Goal: Task Accomplishment & Management: Manage account settings

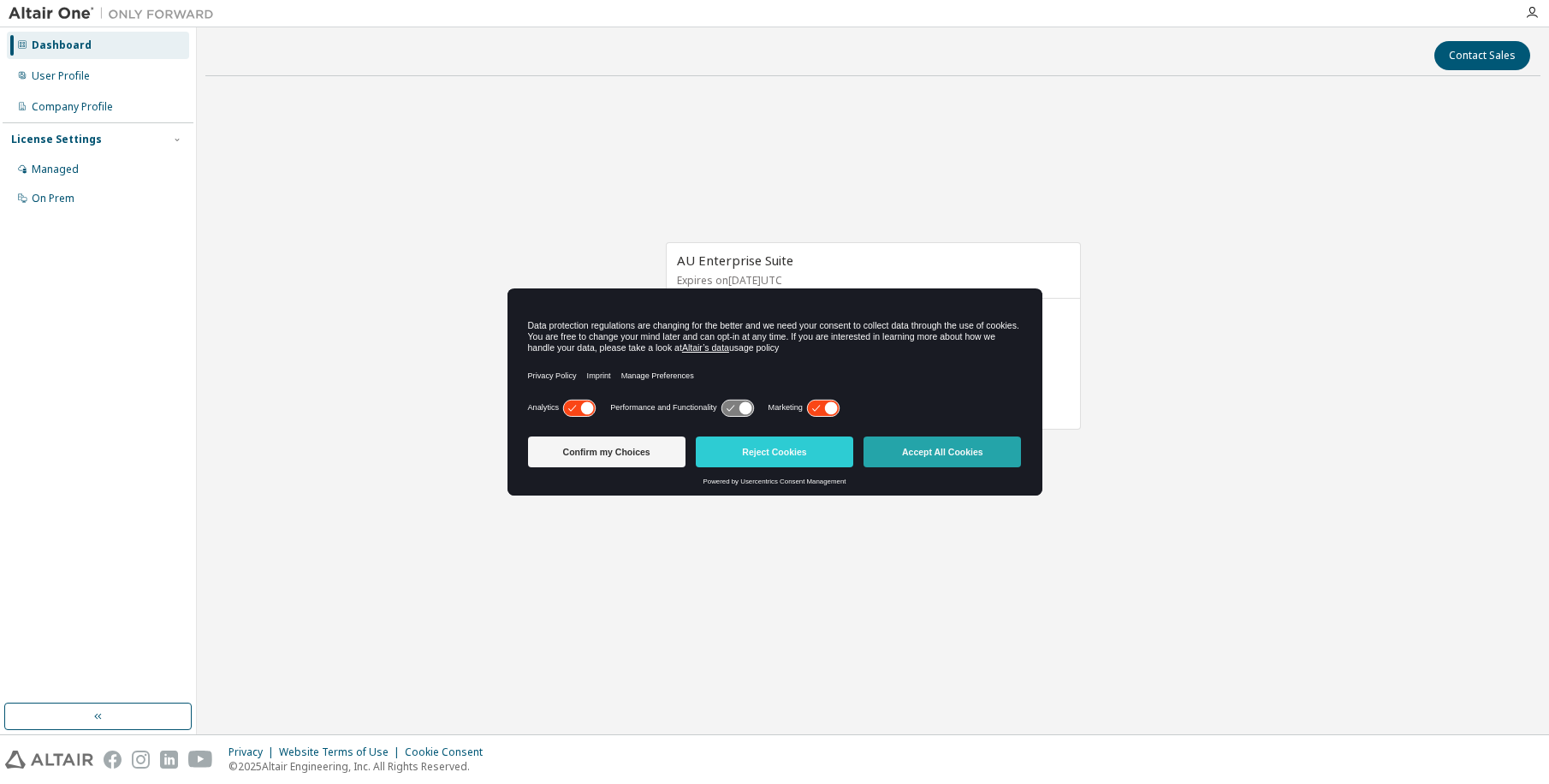
click at [954, 449] on button "Accept All Cookies" at bounding box center [943, 451] width 157 height 30
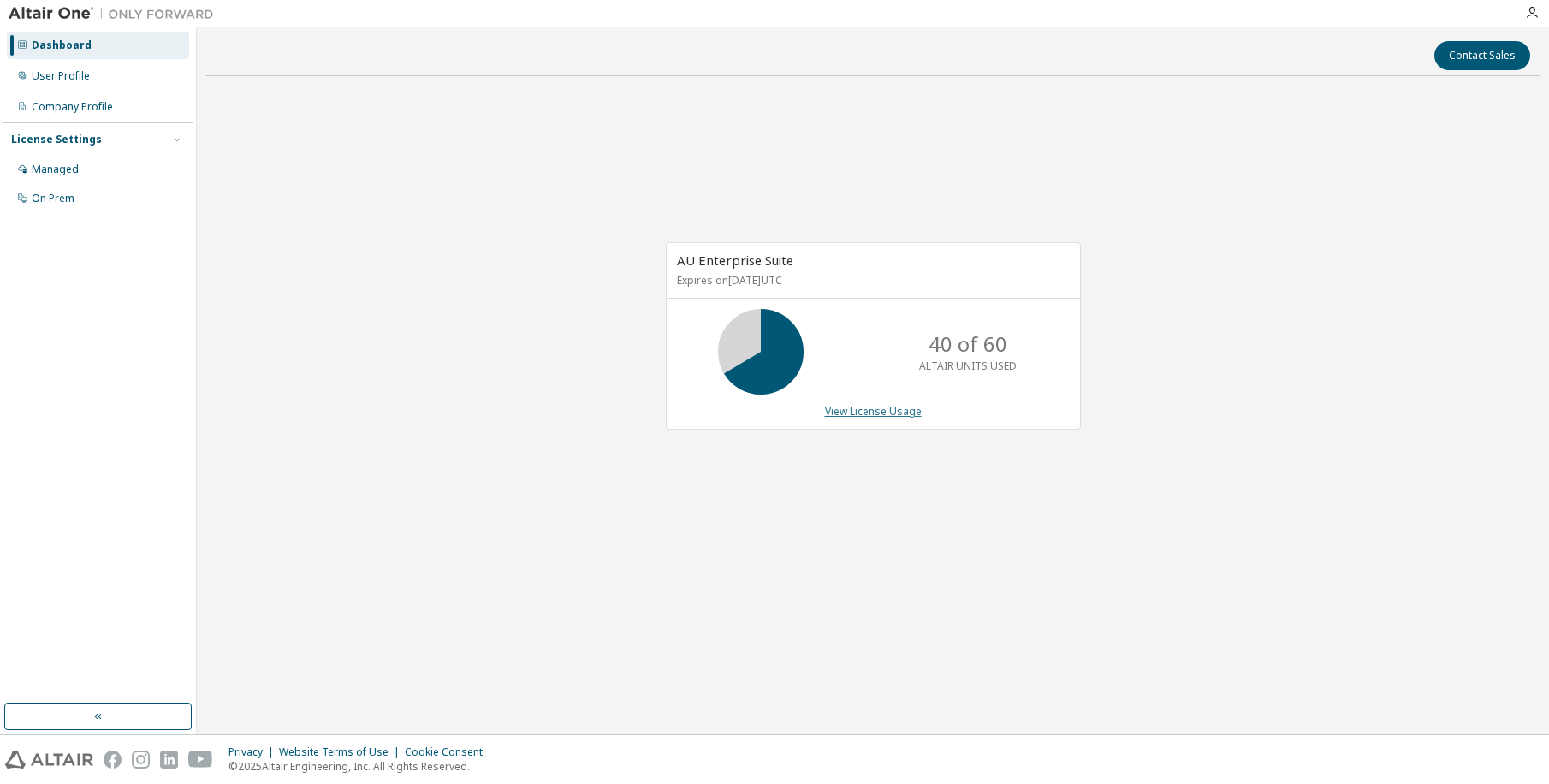
click at [895, 409] on link "View License Usage" at bounding box center [874, 411] width 97 height 14
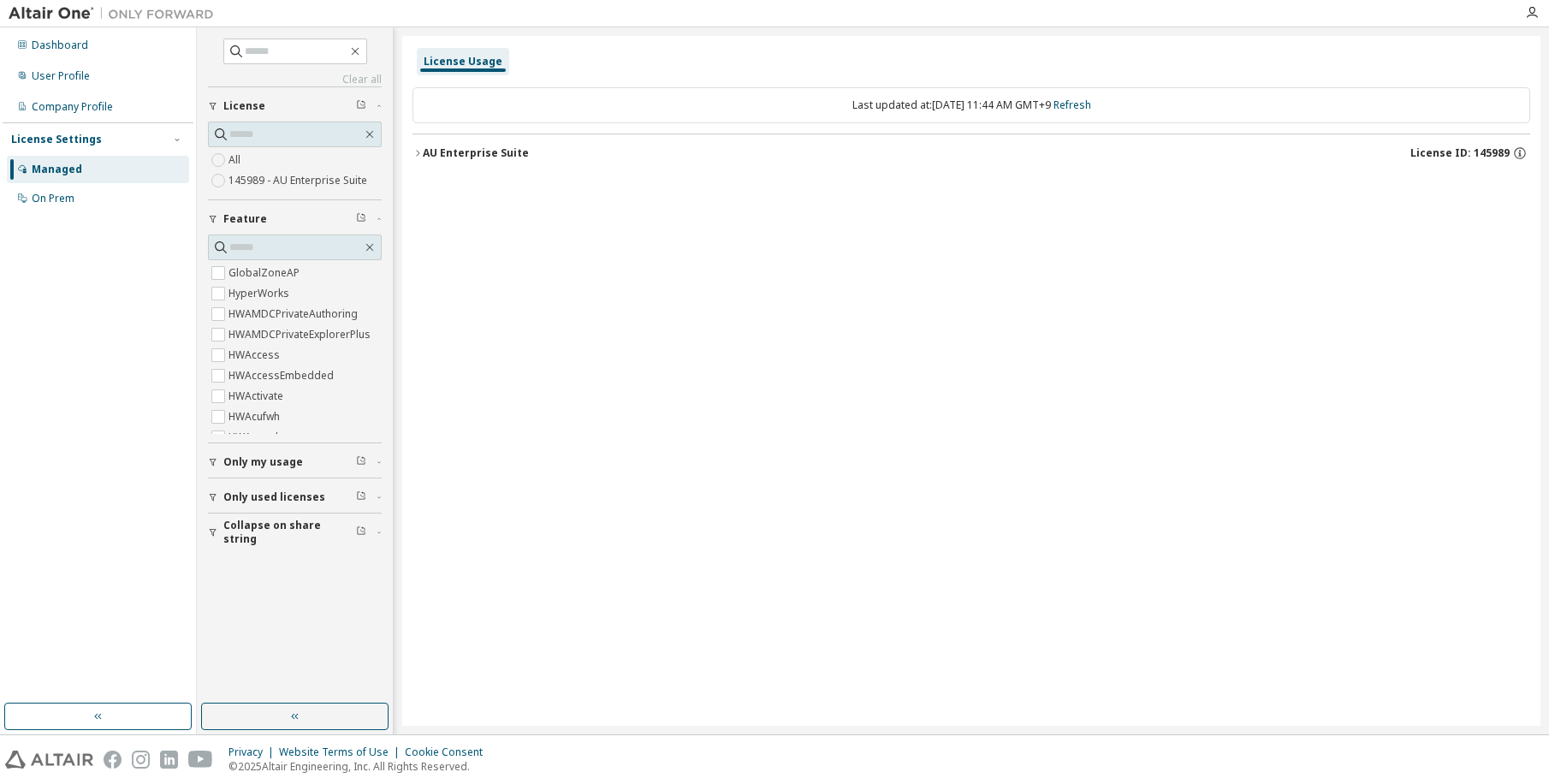
click at [418, 152] on icon "button" at bounding box center [417, 153] width 10 height 10
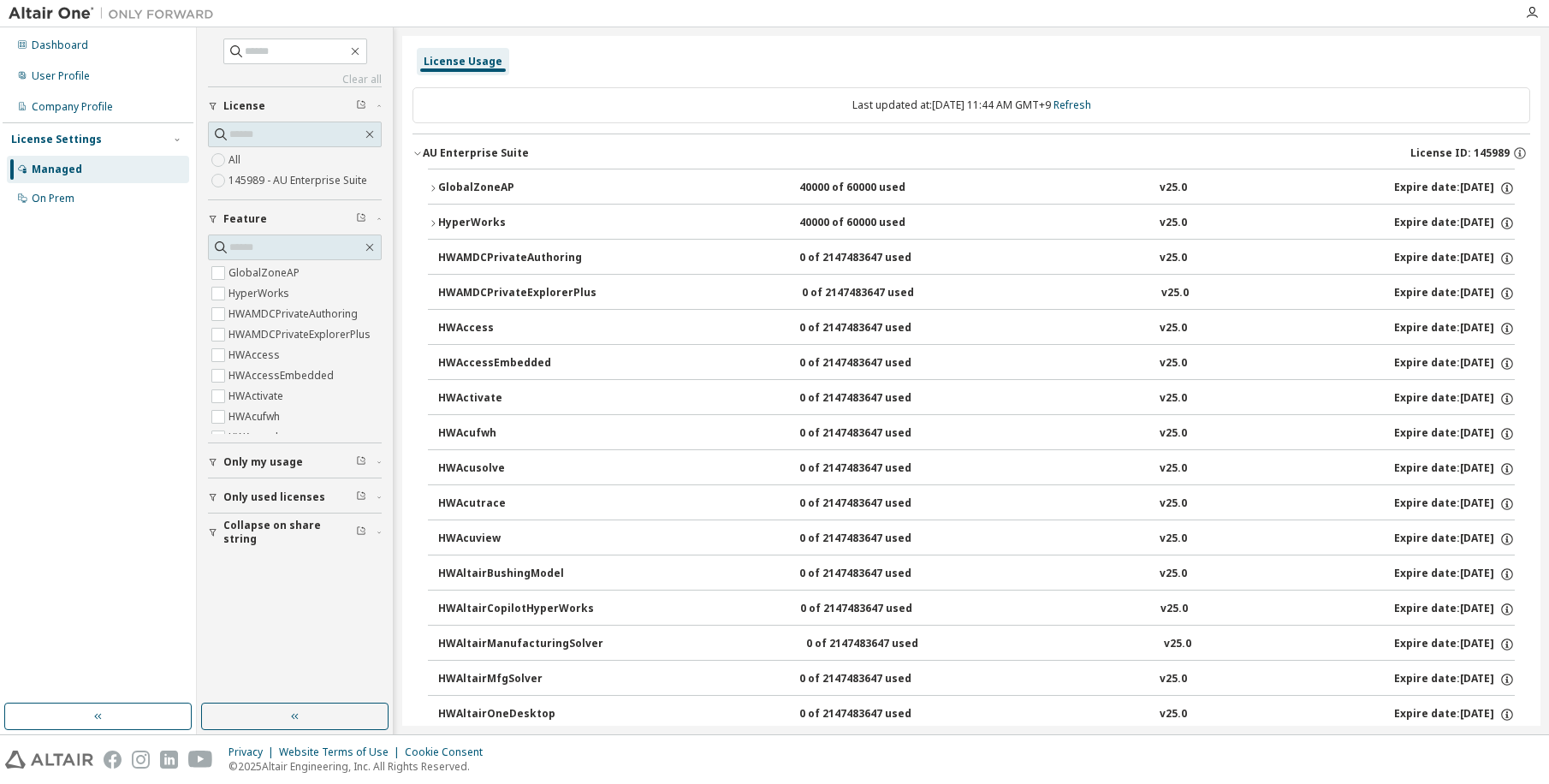
click at [419, 150] on icon "button" at bounding box center [417, 153] width 10 height 10
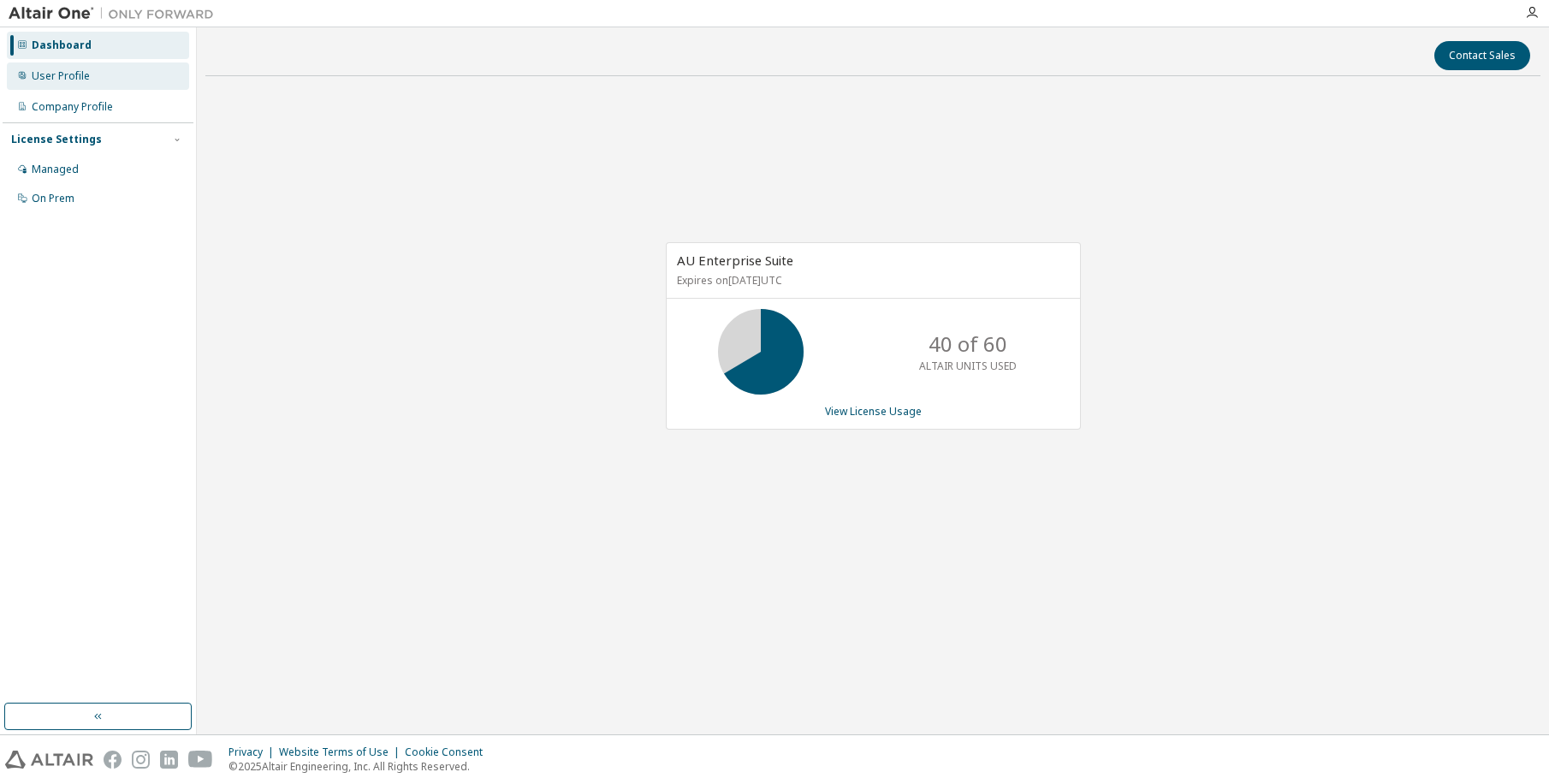
click at [81, 83] on div "User Profile" at bounding box center [98, 76] width 182 height 28
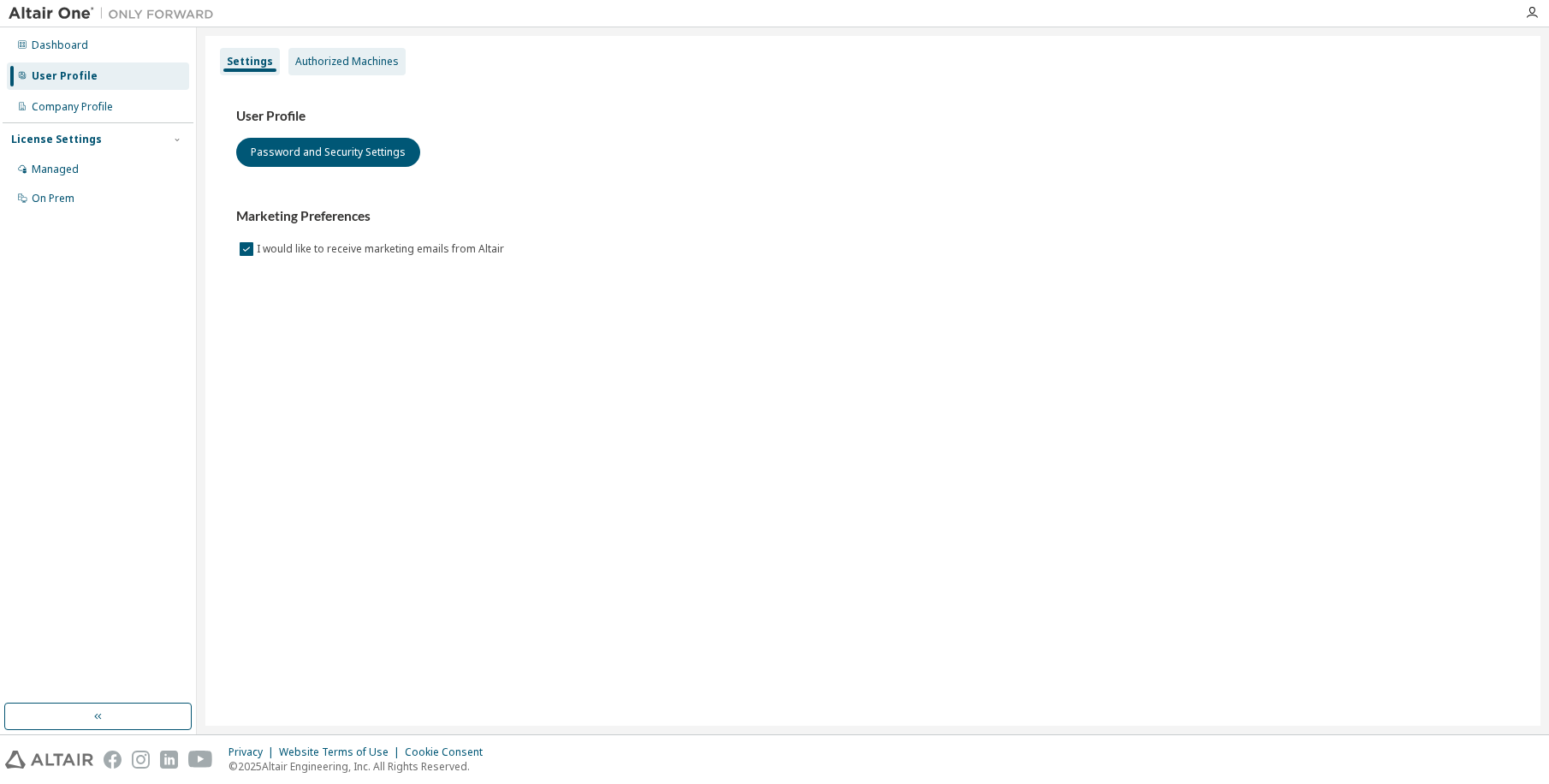
click at [345, 55] on div "Authorized Machines" at bounding box center [347, 61] width 104 height 13
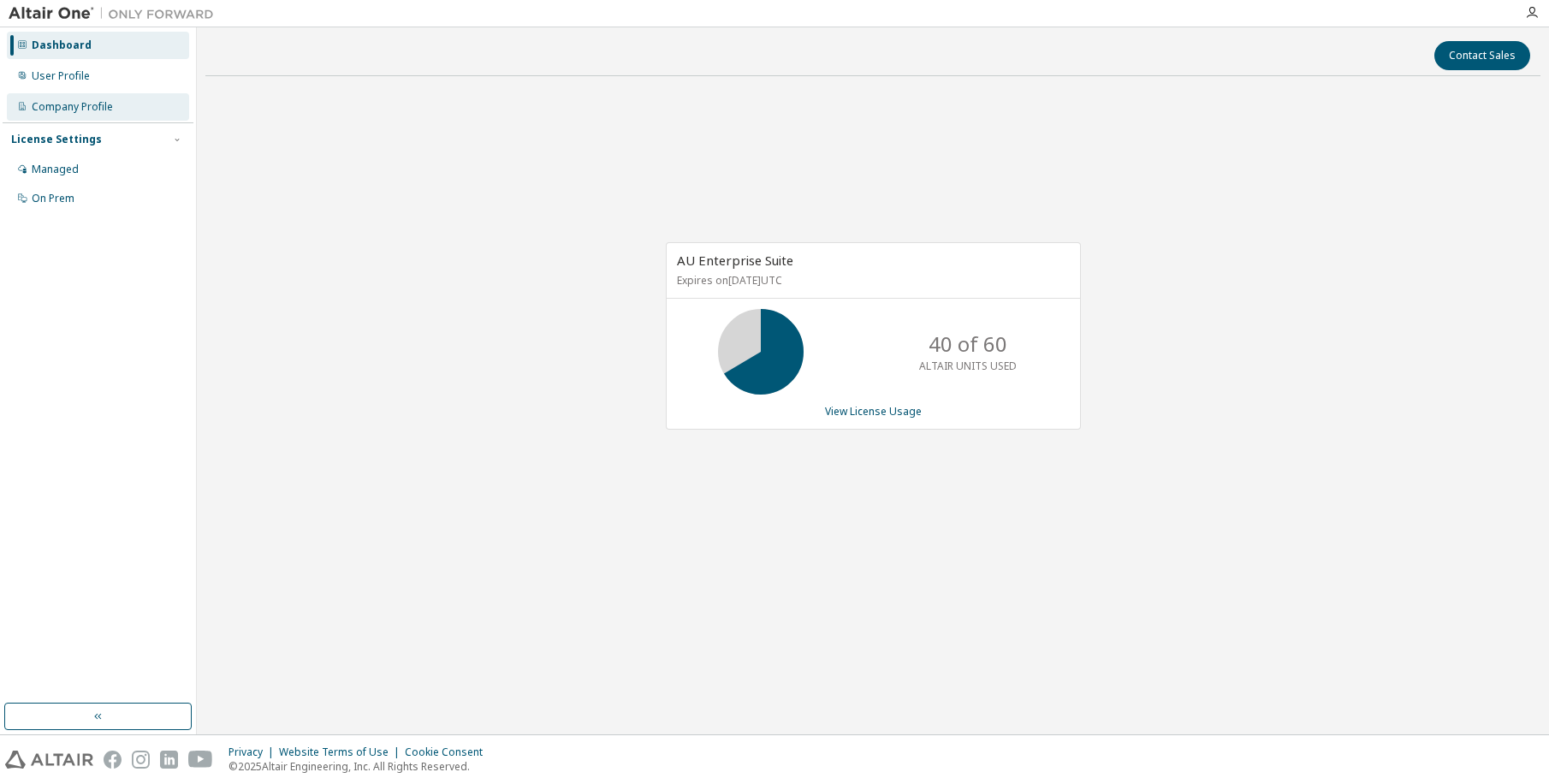
click at [106, 113] on div "Company Profile" at bounding box center [72, 106] width 81 height 13
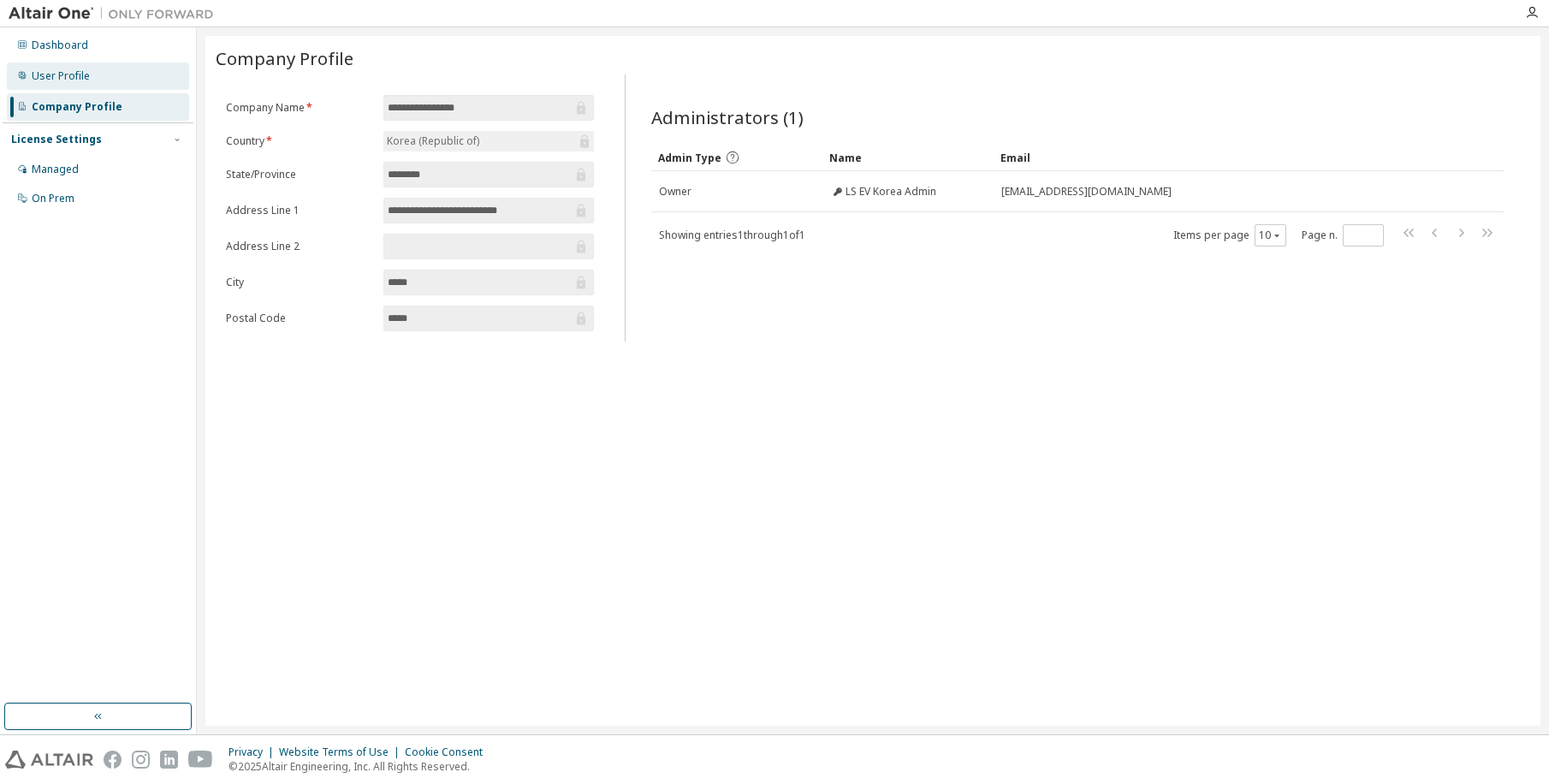
click at [102, 79] on div "User Profile" at bounding box center [98, 76] width 182 height 28
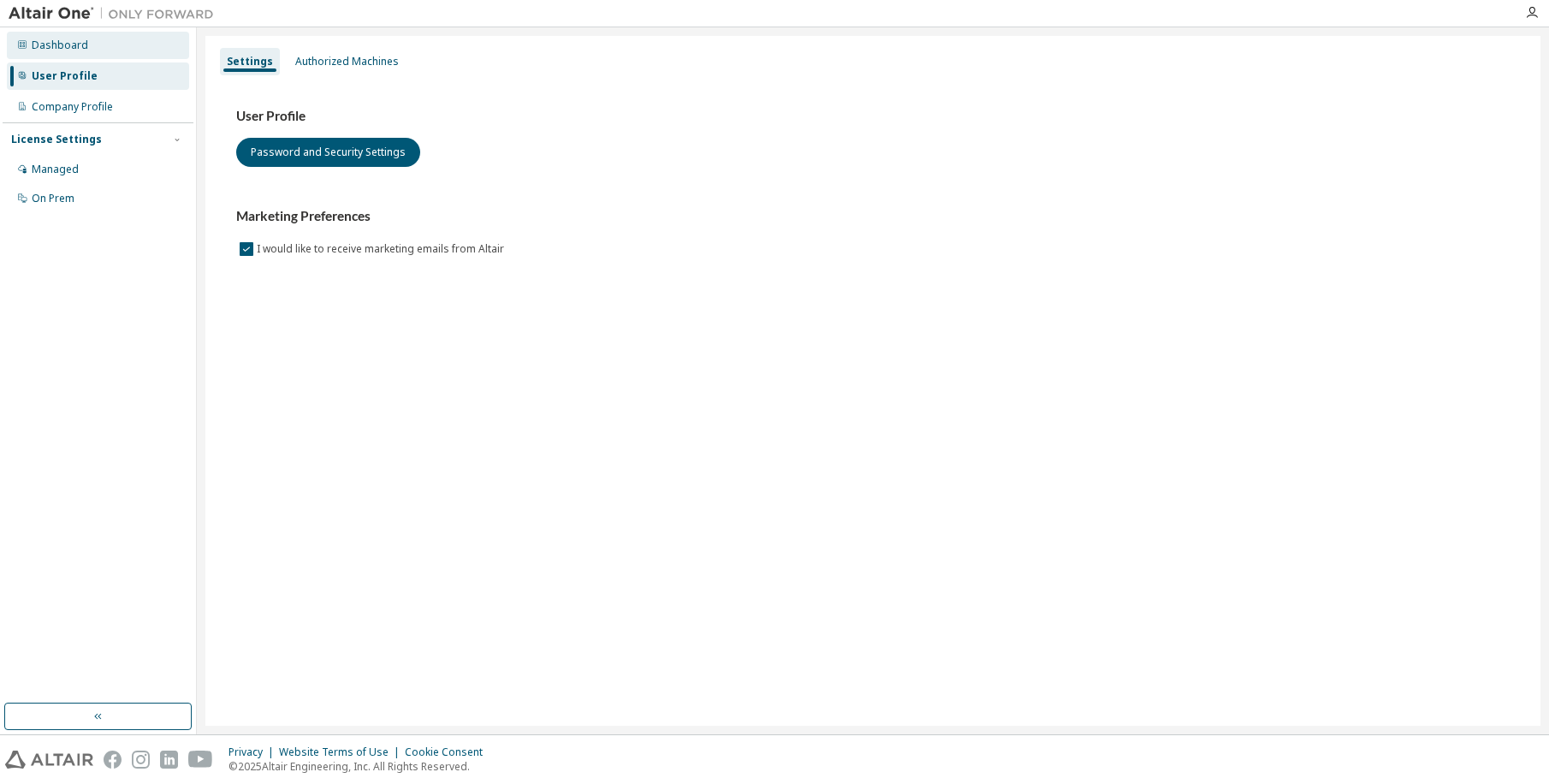
click at [112, 42] on div "Dashboard" at bounding box center [98, 45] width 182 height 28
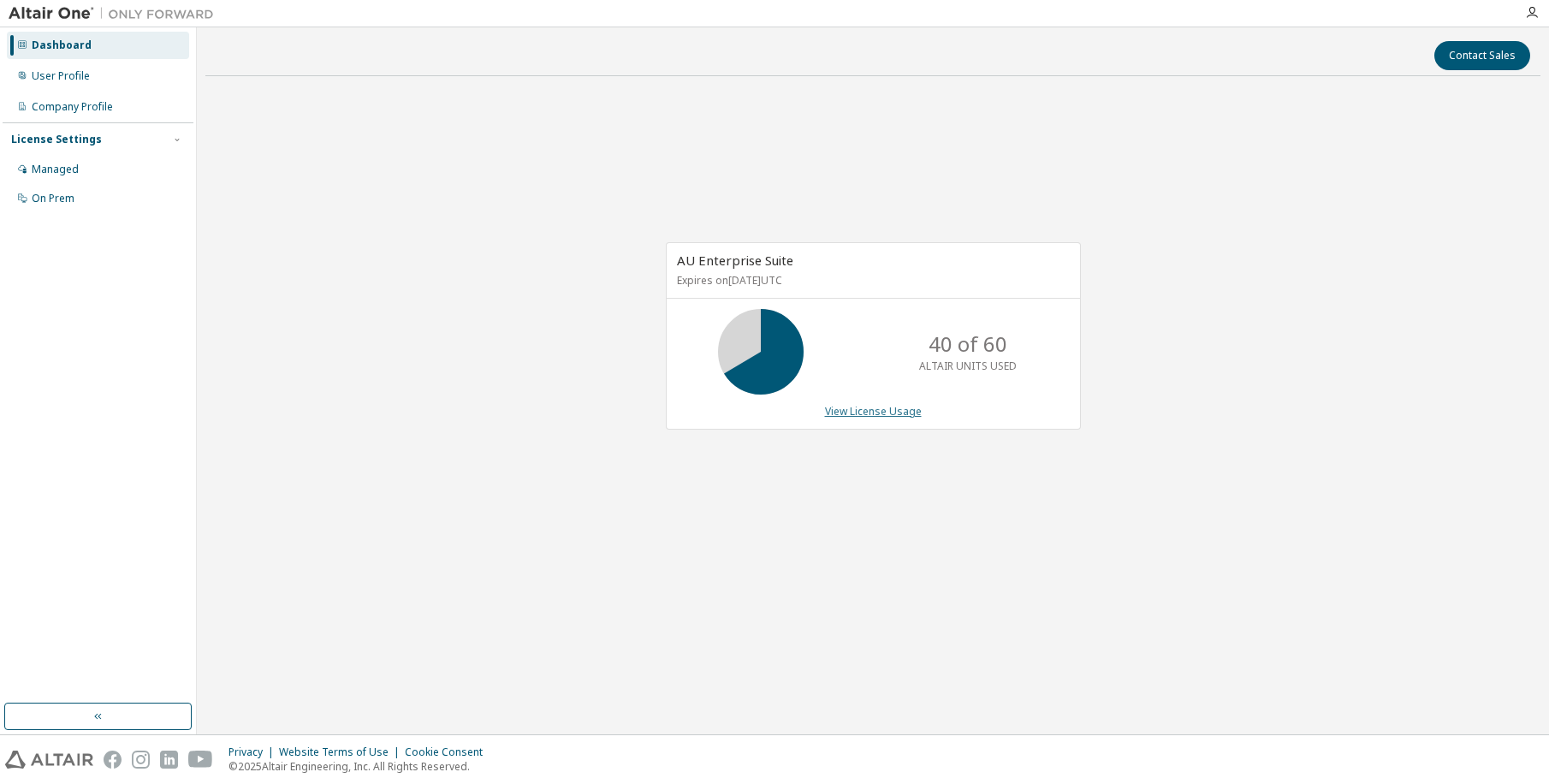
click at [862, 416] on link "View License Usage" at bounding box center [874, 411] width 97 height 14
